Goal: Communication & Community: Answer question/provide support

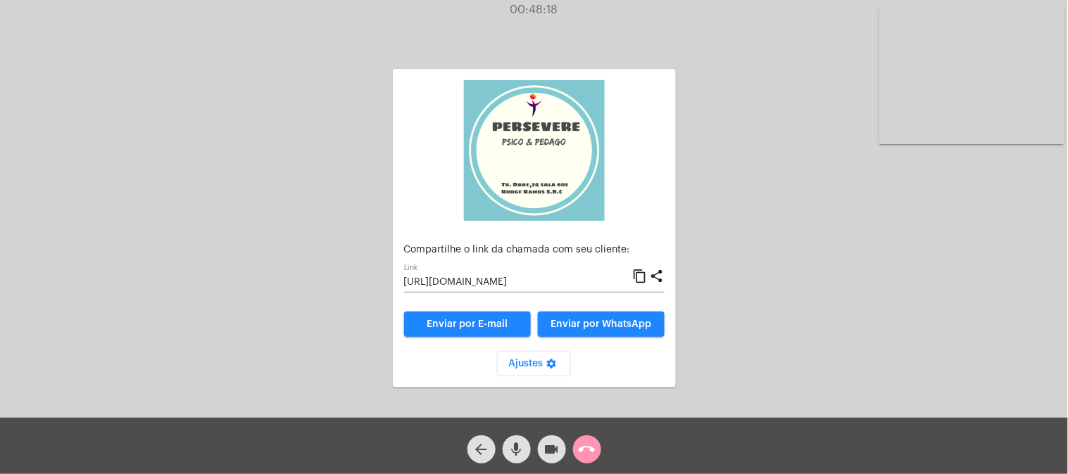
click at [606, 446] on div "arrow_back mic videocam call_end" at bounding box center [534, 446] width 1068 height 56
click at [588, 451] on mat-icon "call_end" at bounding box center [587, 449] width 17 height 17
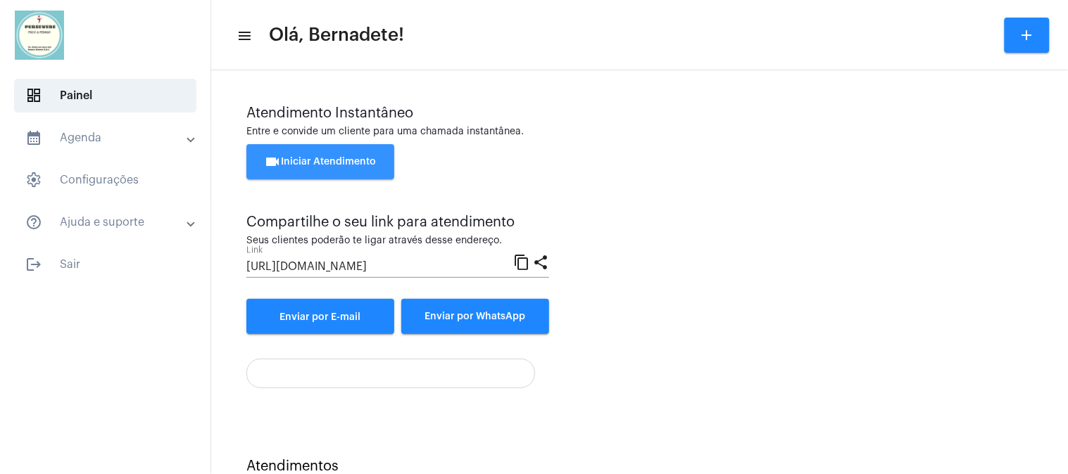
click at [352, 164] on span "videocam Iniciar Atendimento" at bounding box center [321, 162] width 112 height 10
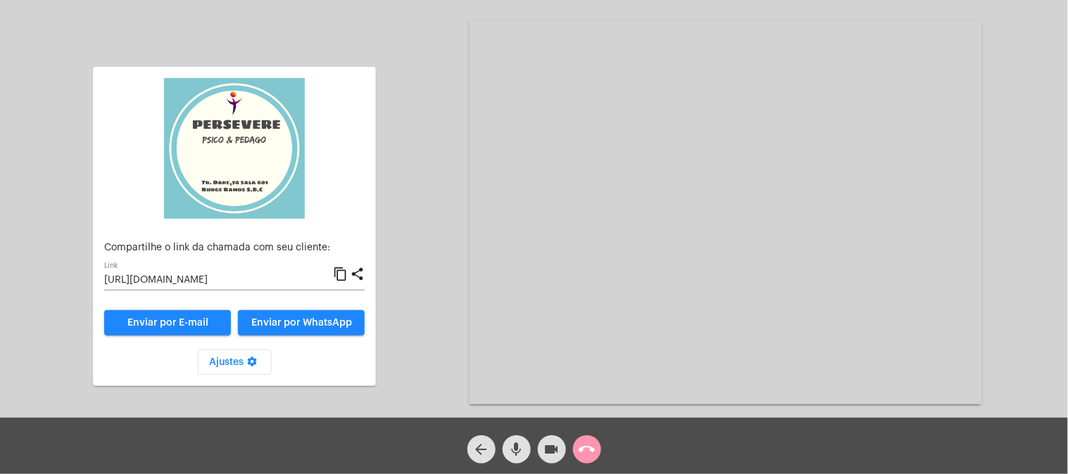
click at [342, 275] on mat-icon "content_copy" at bounding box center [340, 274] width 15 height 17
